Goal: Transaction & Acquisition: Purchase product/service

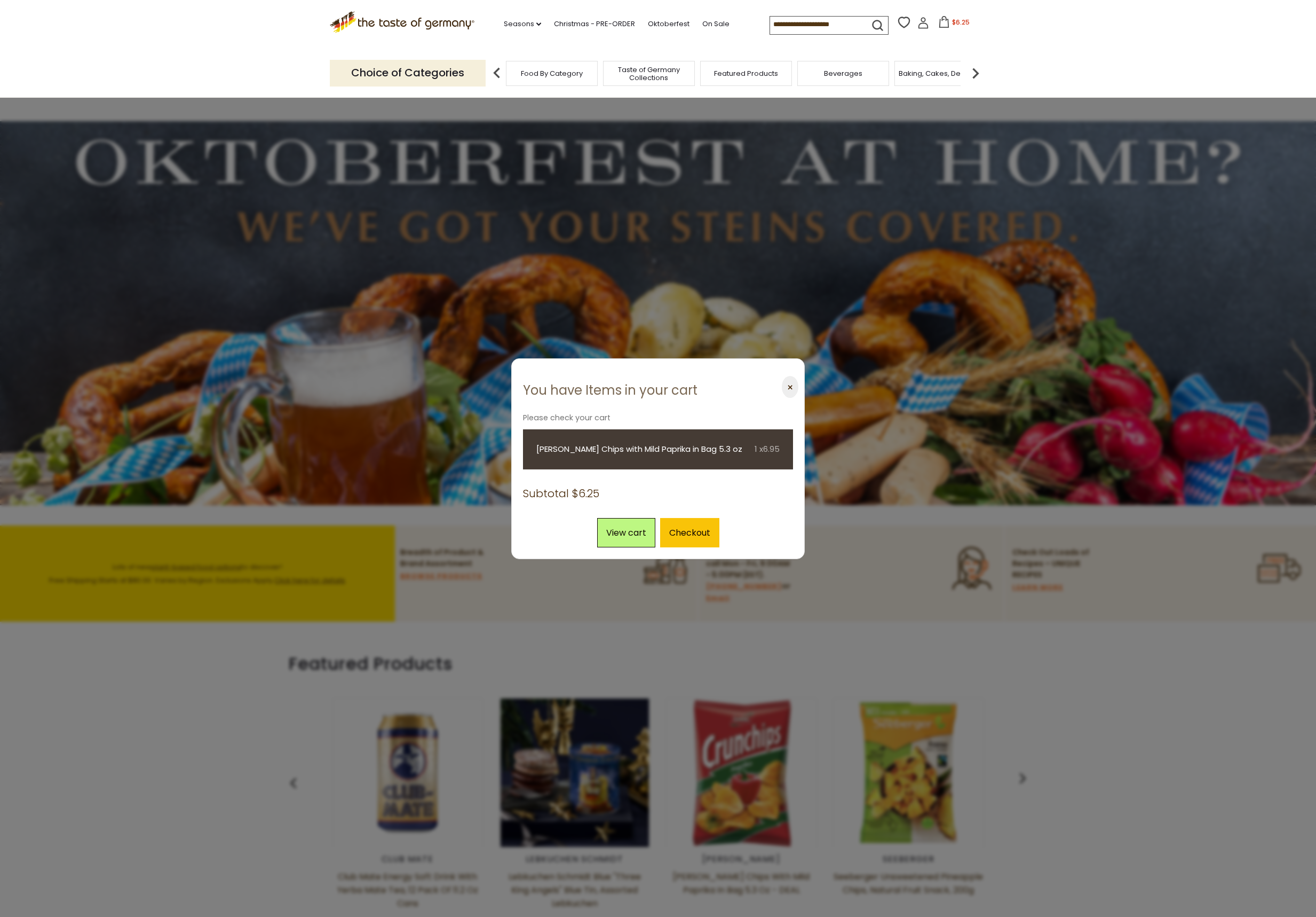
click at [795, 383] on button "⨉" at bounding box center [790, 387] width 17 height 22
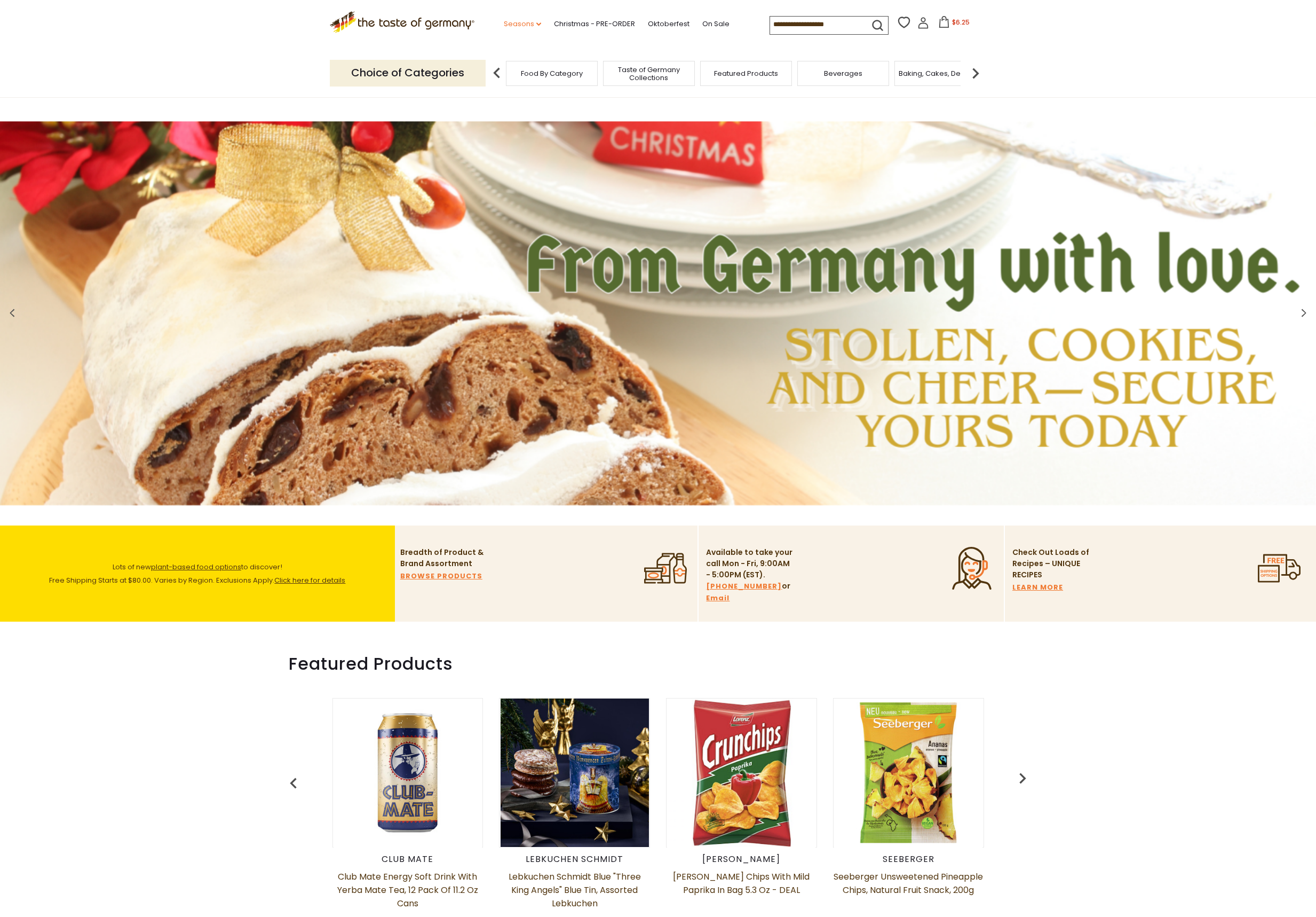
click at [520, 21] on link "Seasons dropdown_arrow" at bounding box center [522, 24] width 37 height 11
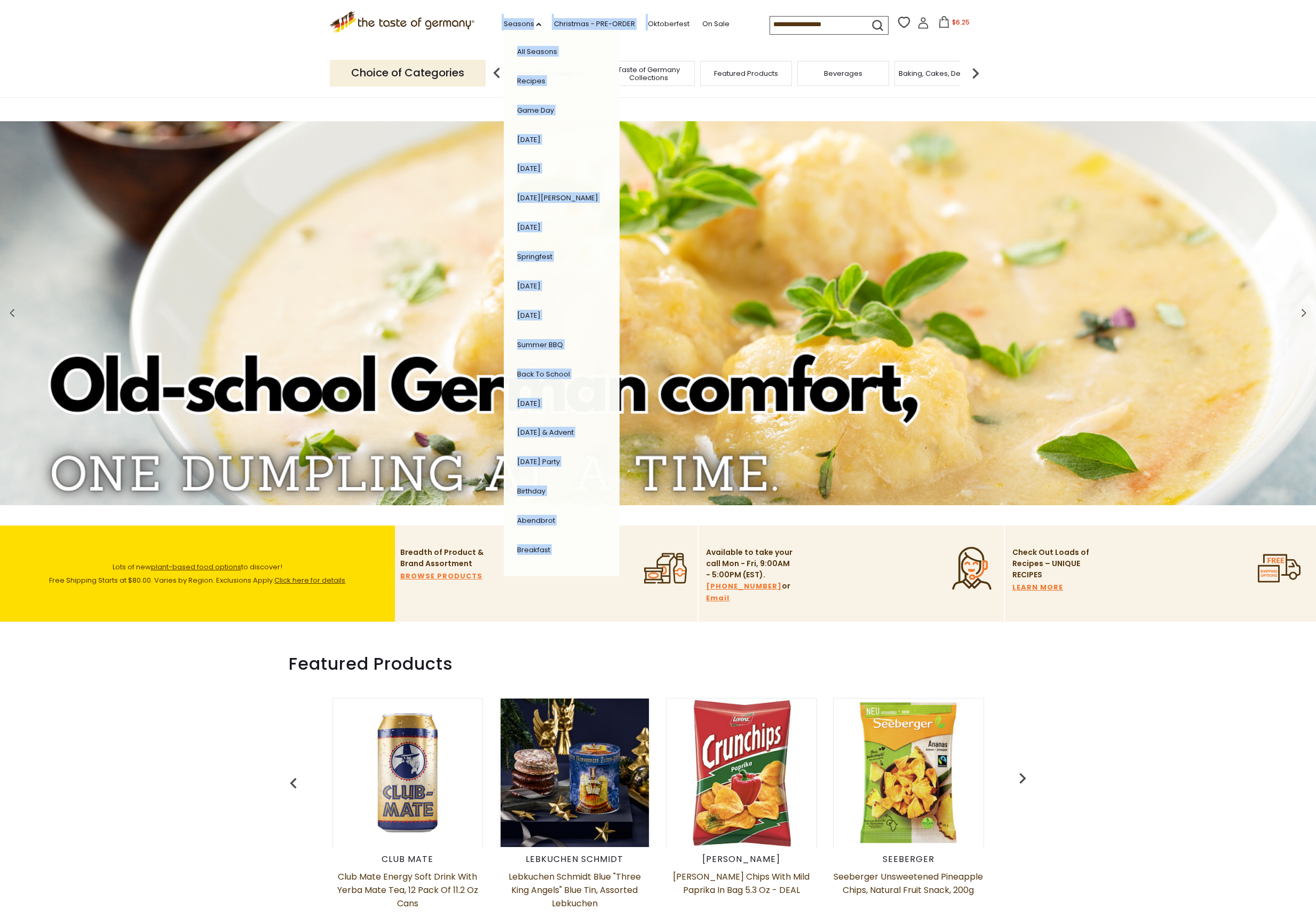
click at [673, 13] on div ".st0{fill:#EDD300;} .st1{fill:#D33E21;} .st0{fill:#EDD300;} .st1{fill:#D33E21;}…" at bounding box center [658, 25] width 657 height 49
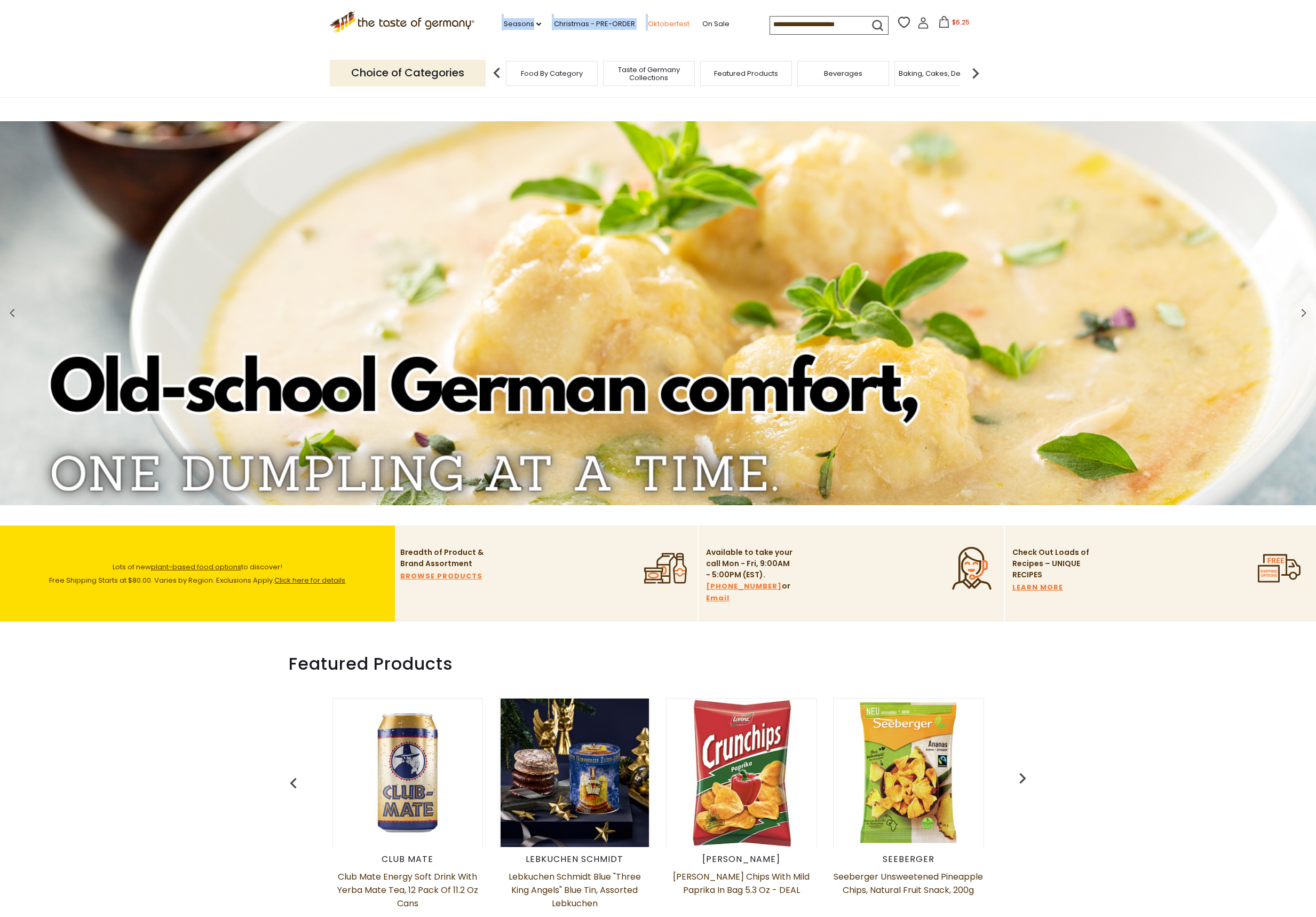
click at [664, 21] on link "Oktoberfest" at bounding box center [669, 24] width 42 height 11
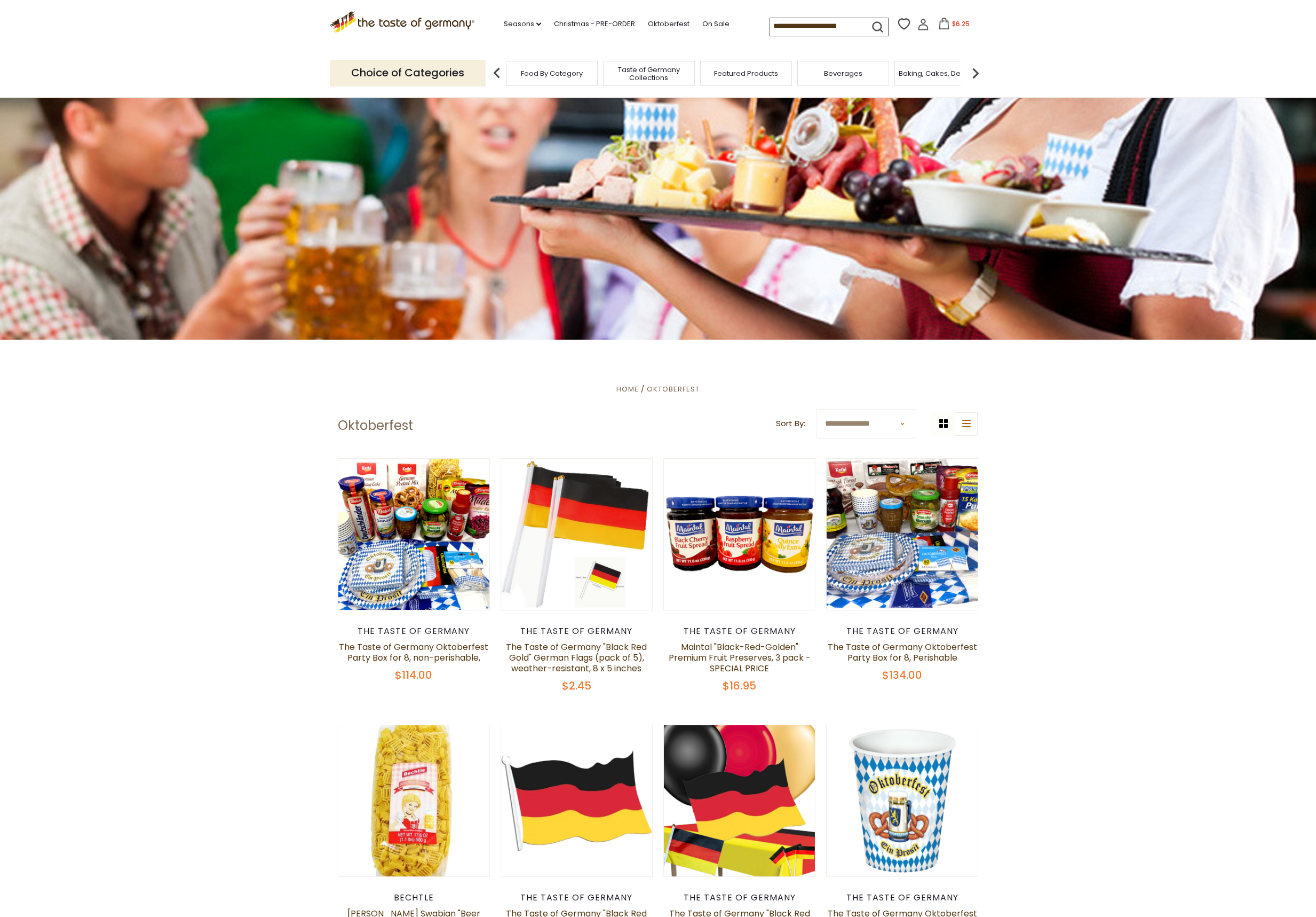
scroll to position [87, 0]
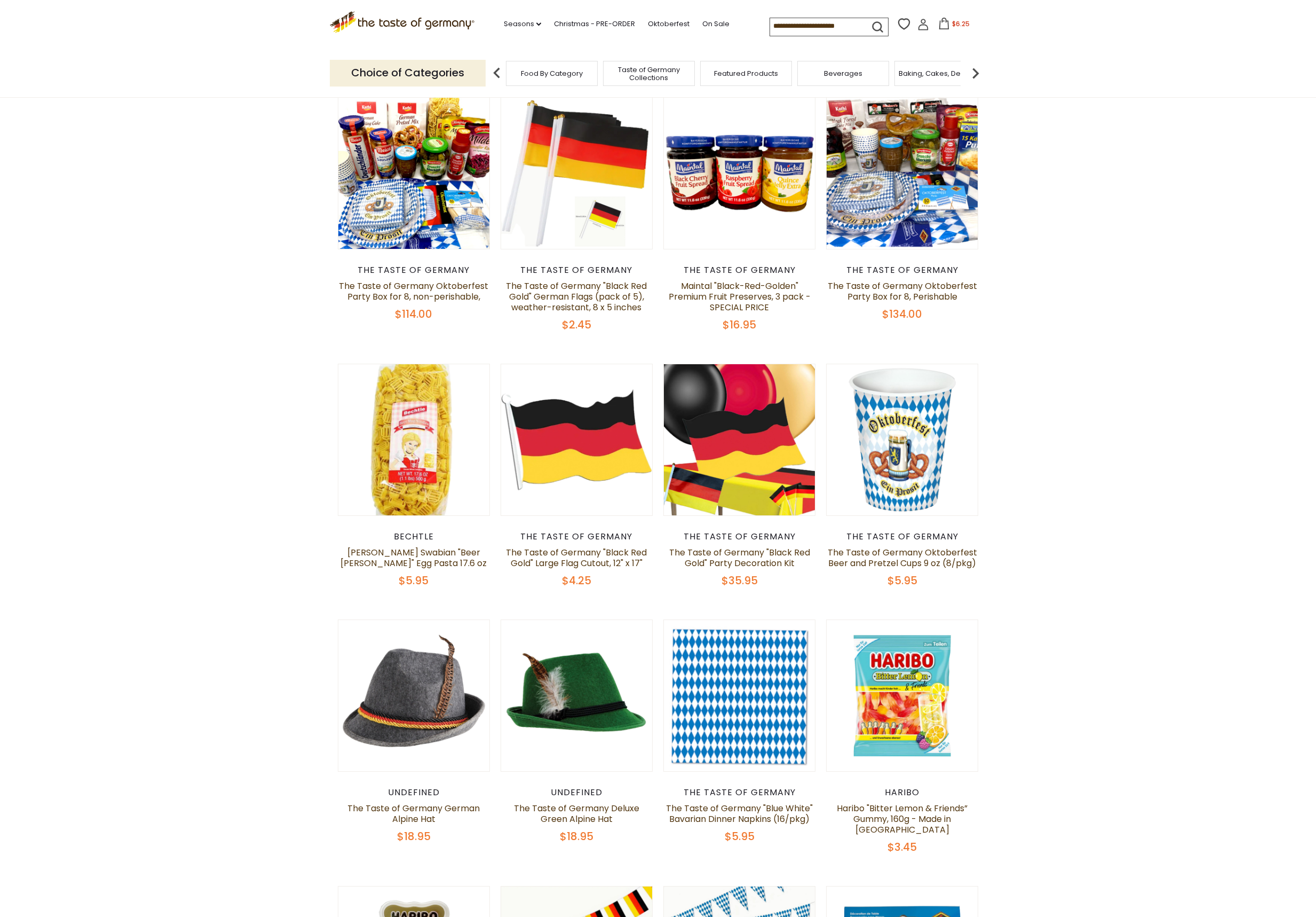
scroll to position [448, 0]
